Goal: Find specific page/section: Find specific page/section

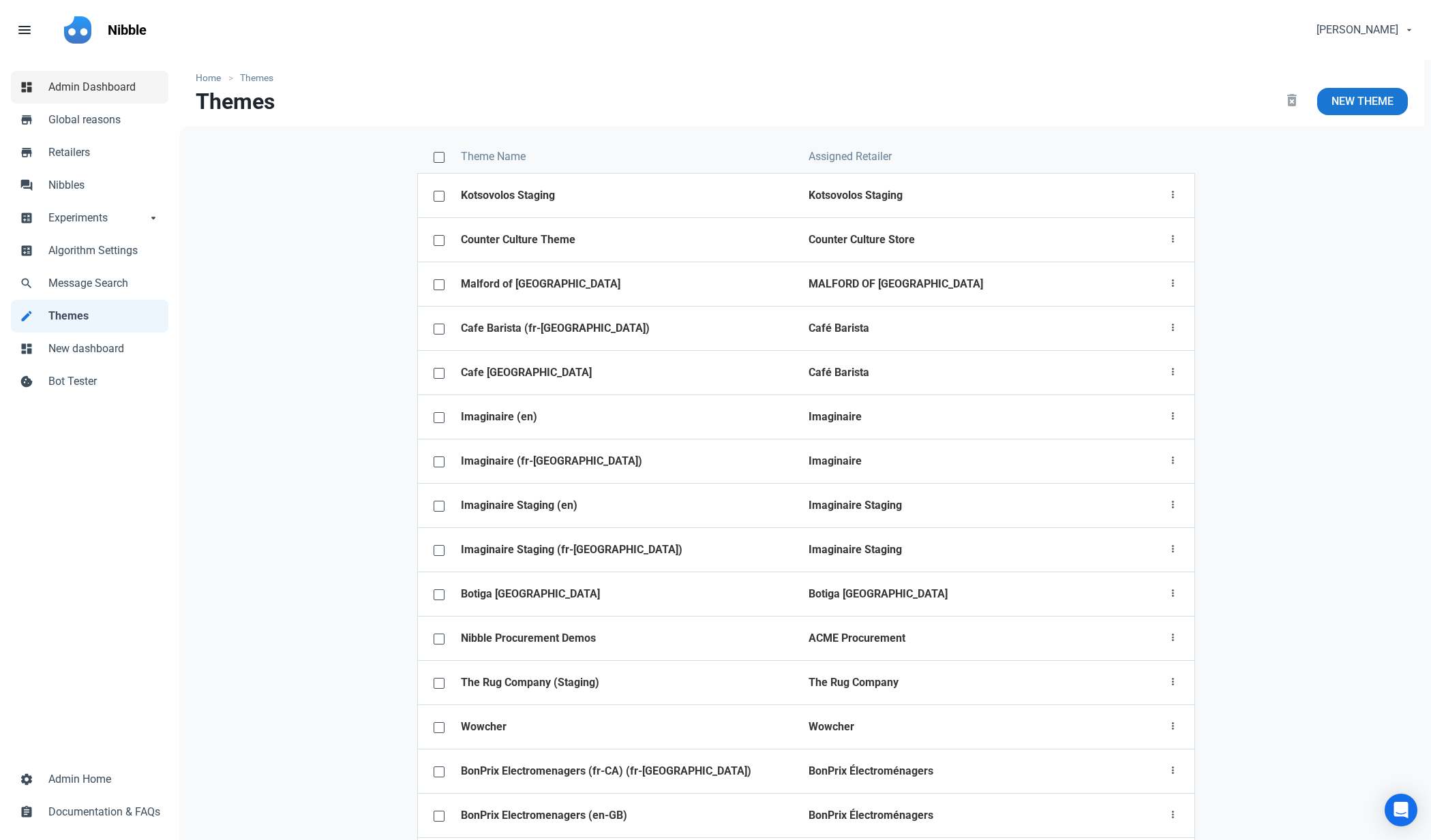
click at [116, 78] on link "dashboard Admin Dashboard" at bounding box center [89, 88] width 157 height 33
